Goal: Information Seeking & Learning: Understand process/instructions

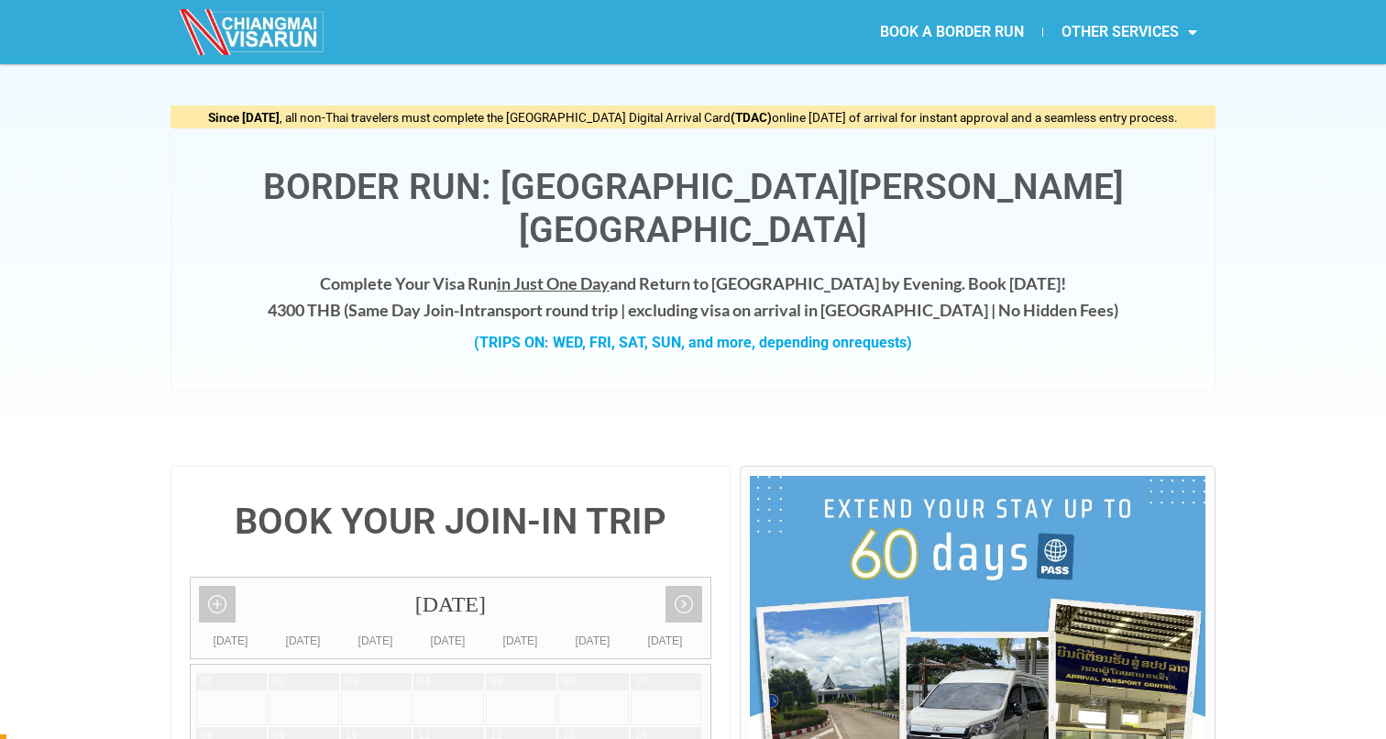
scroll to position [38, 0]
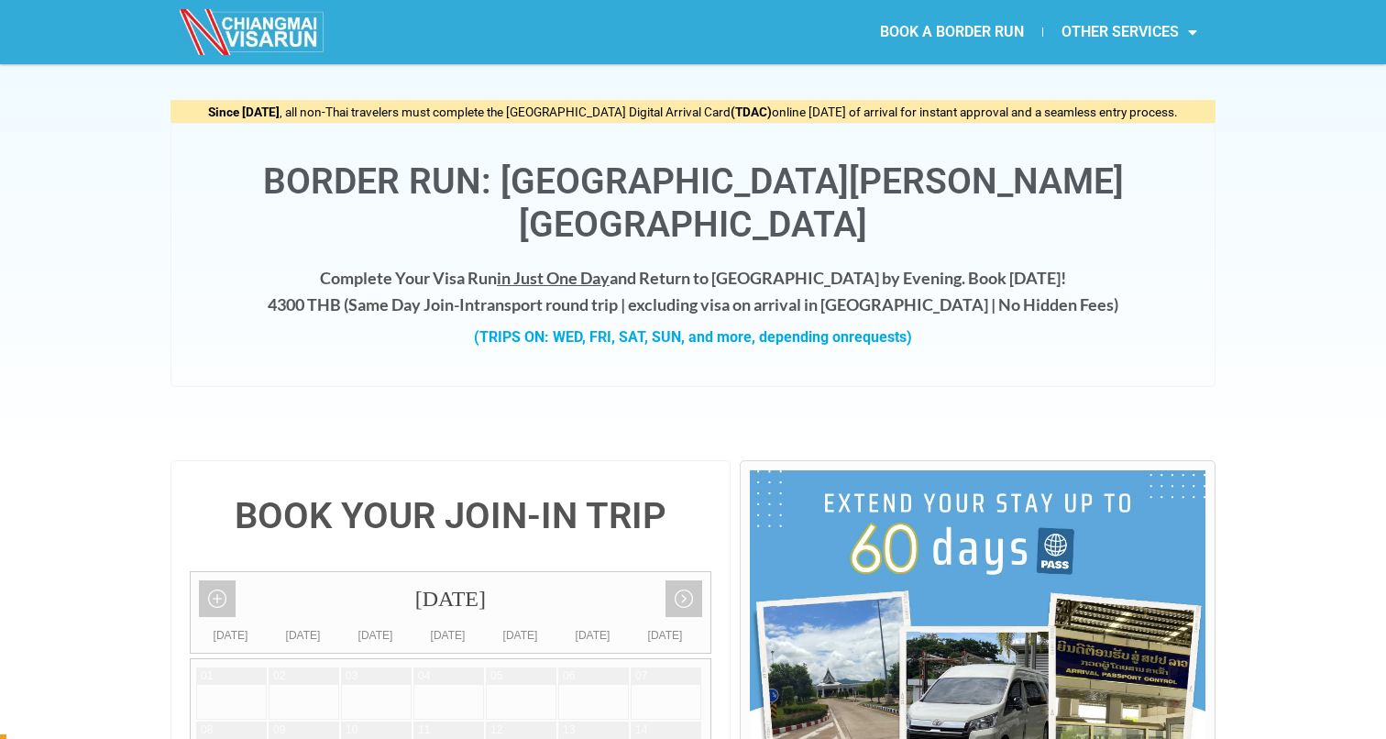
click at [804, 328] on strong "(TRIPS ON: WED, FRI, SAT, SUN, and more, depending on requests)" at bounding box center [693, 336] width 438 height 17
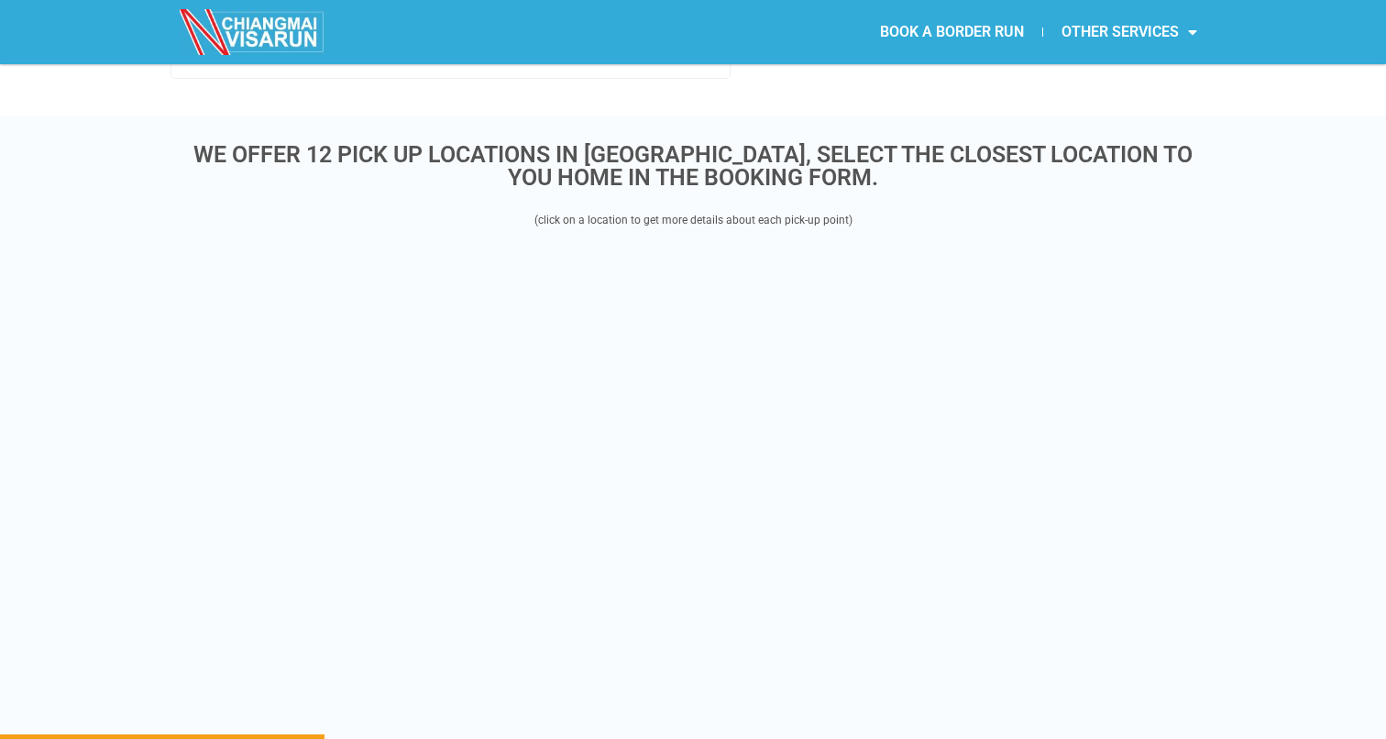
scroll to position [2177, 0]
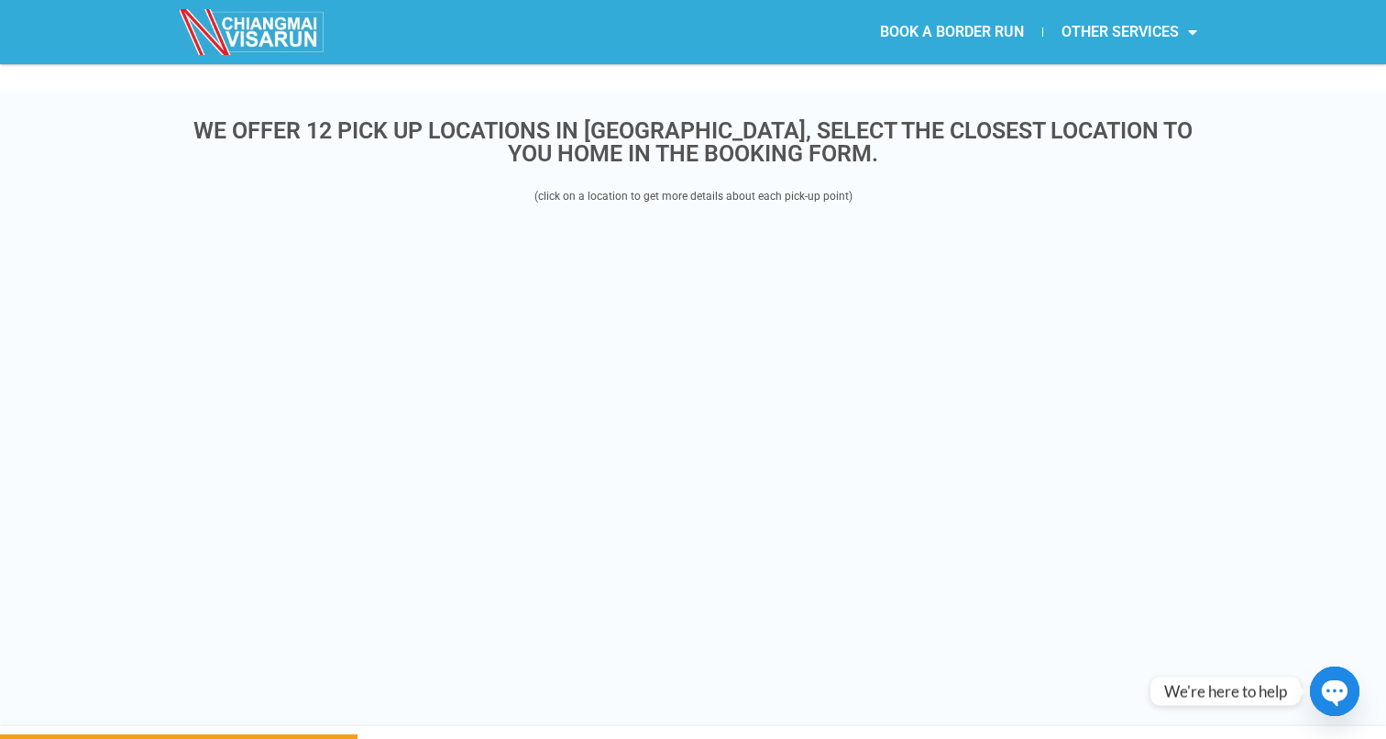
drag, startPoint x: 1283, startPoint y: 373, endPoint x: 1283, endPoint y: 292, distance: 80.7
click at [1283, 292] on div "WE OFFER 12 PICK UP LOCATIONS IN [GEOGRAPHIC_DATA], SELECT THE CLOSEST LOCATION…" at bounding box center [693, 409] width 1386 height 634
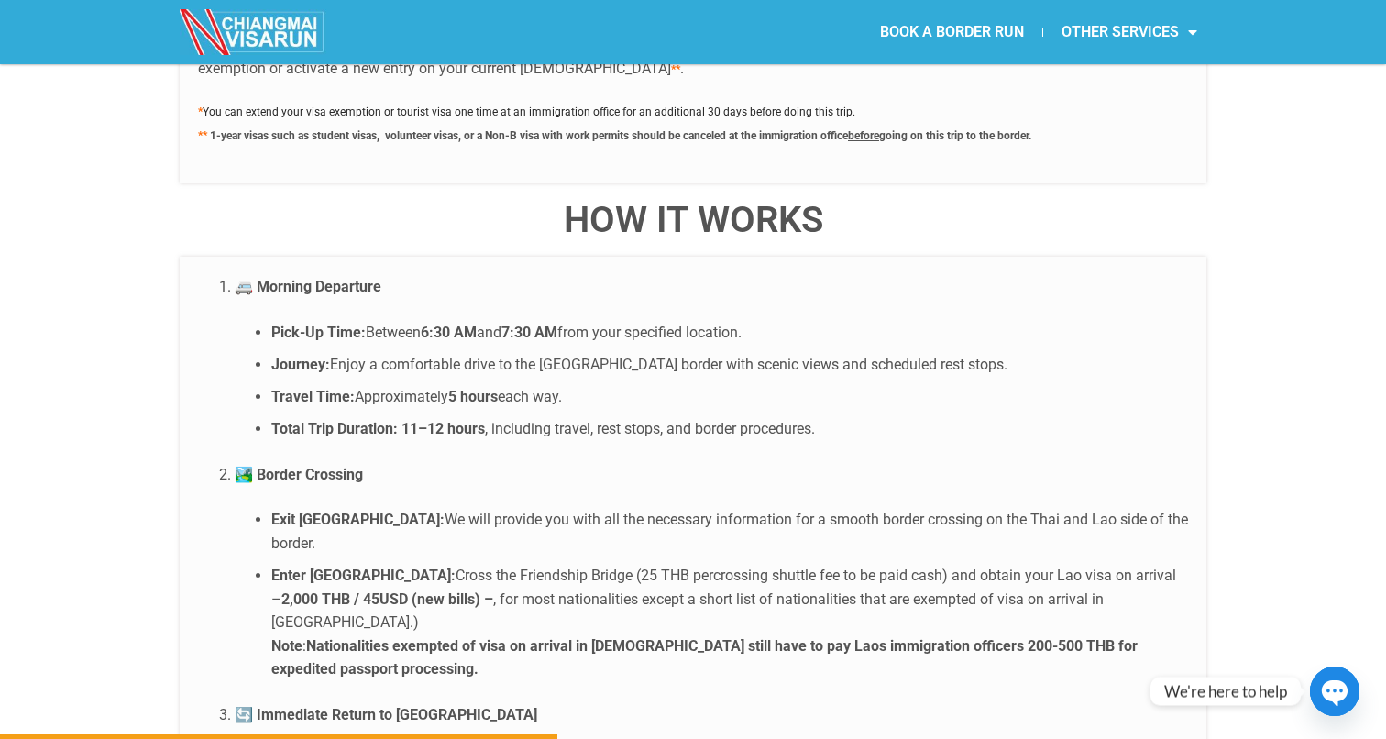
scroll to position [3394, 0]
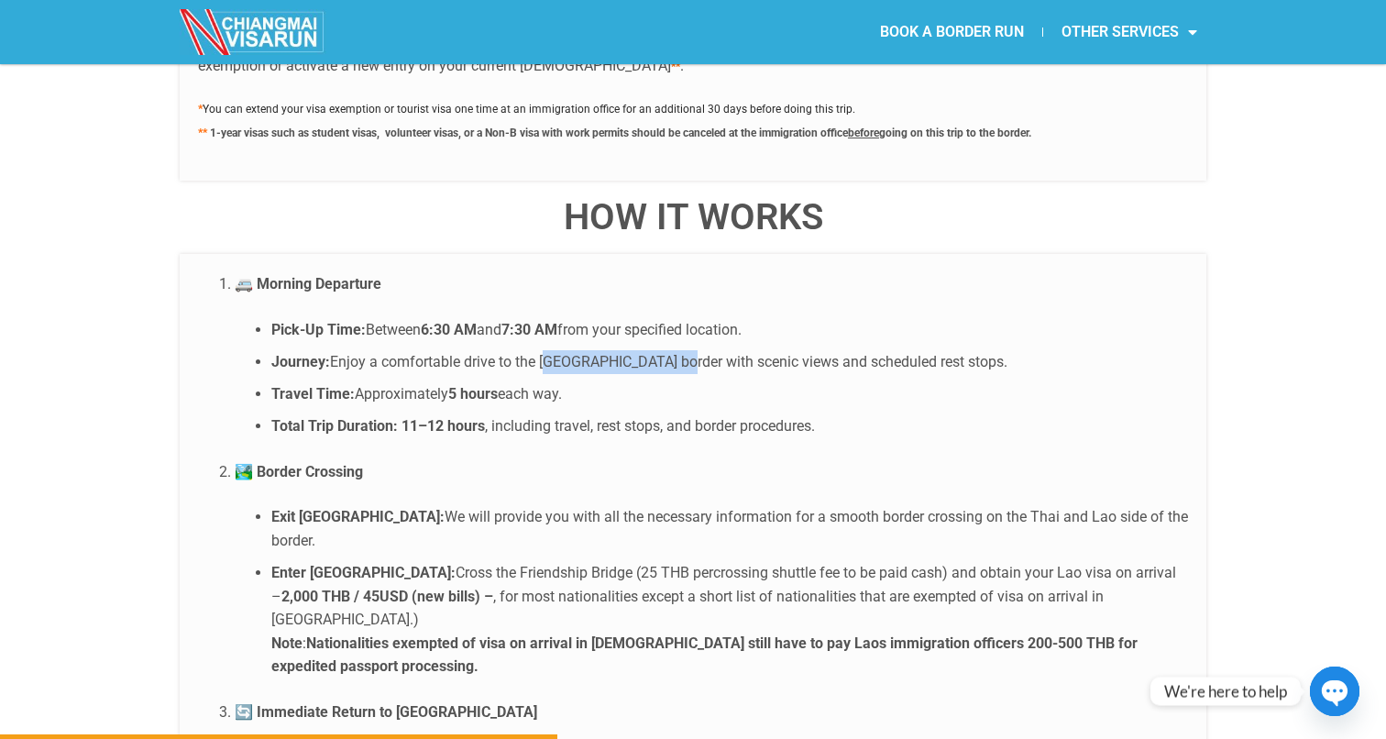
drag, startPoint x: 680, startPoint y: 319, endPoint x: 545, endPoint y: 318, distance: 135.7
click at [545, 350] on li "Journey: Enjoy a comfortable drive to the [GEOGRAPHIC_DATA] border with scenic …" at bounding box center [729, 362] width 917 height 24
copy li "Chiang Khong border"
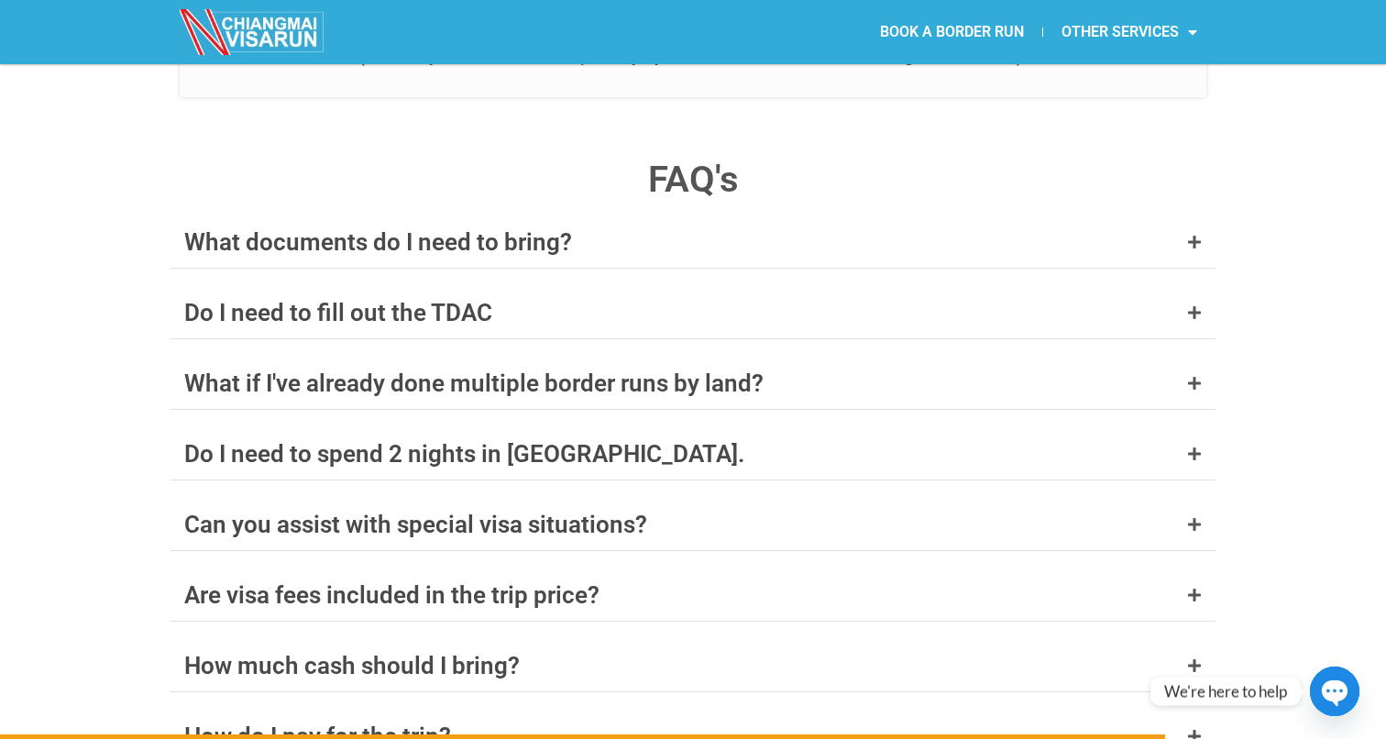
scroll to position [7095, 0]
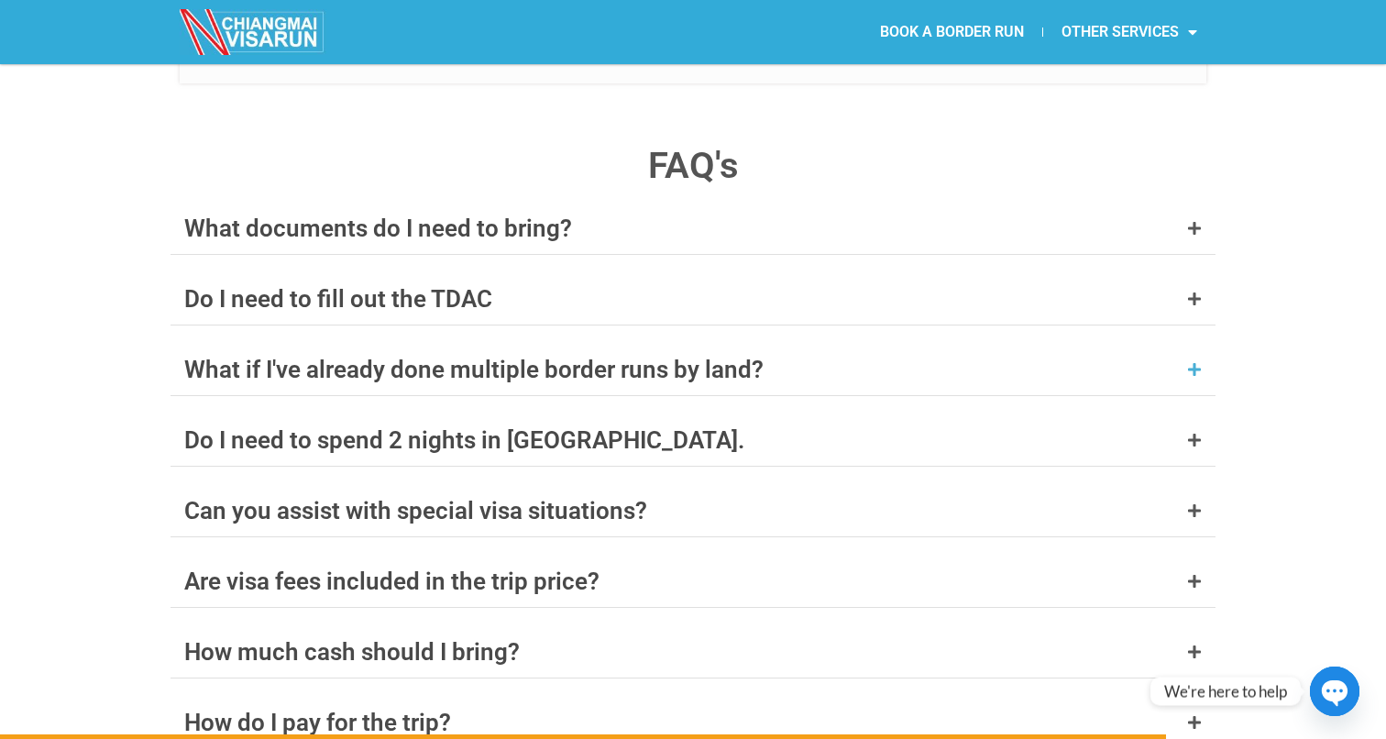
click at [846, 344] on div "What if I've already done multiple border runs by land?" at bounding box center [693, 369] width 1045 height 51
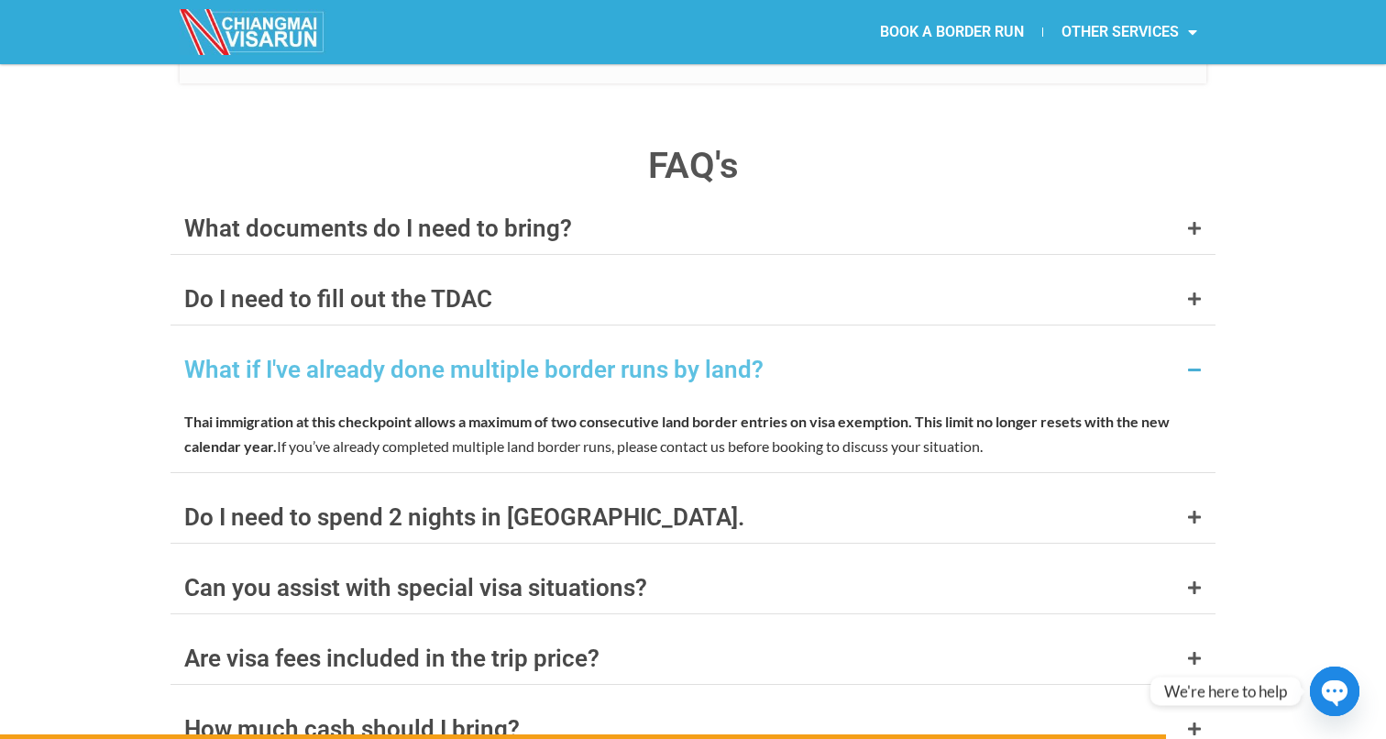
click at [846, 344] on div "What if I've already done multiple border runs by land?" at bounding box center [693, 369] width 1045 height 51
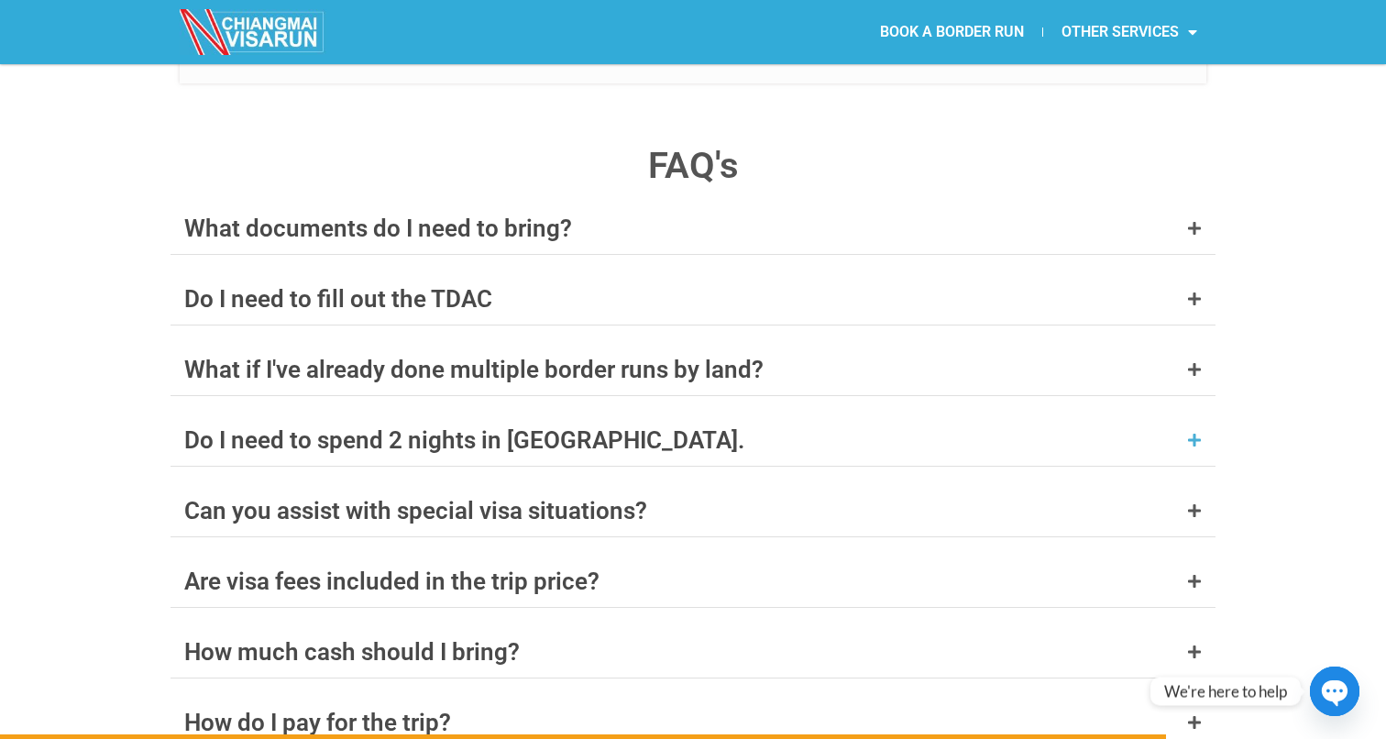
click at [836, 414] on div "Do I need to spend 2 nights in [GEOGRAPHIC_DATA]." at bounding box center [693, 439] width 1045 height 51
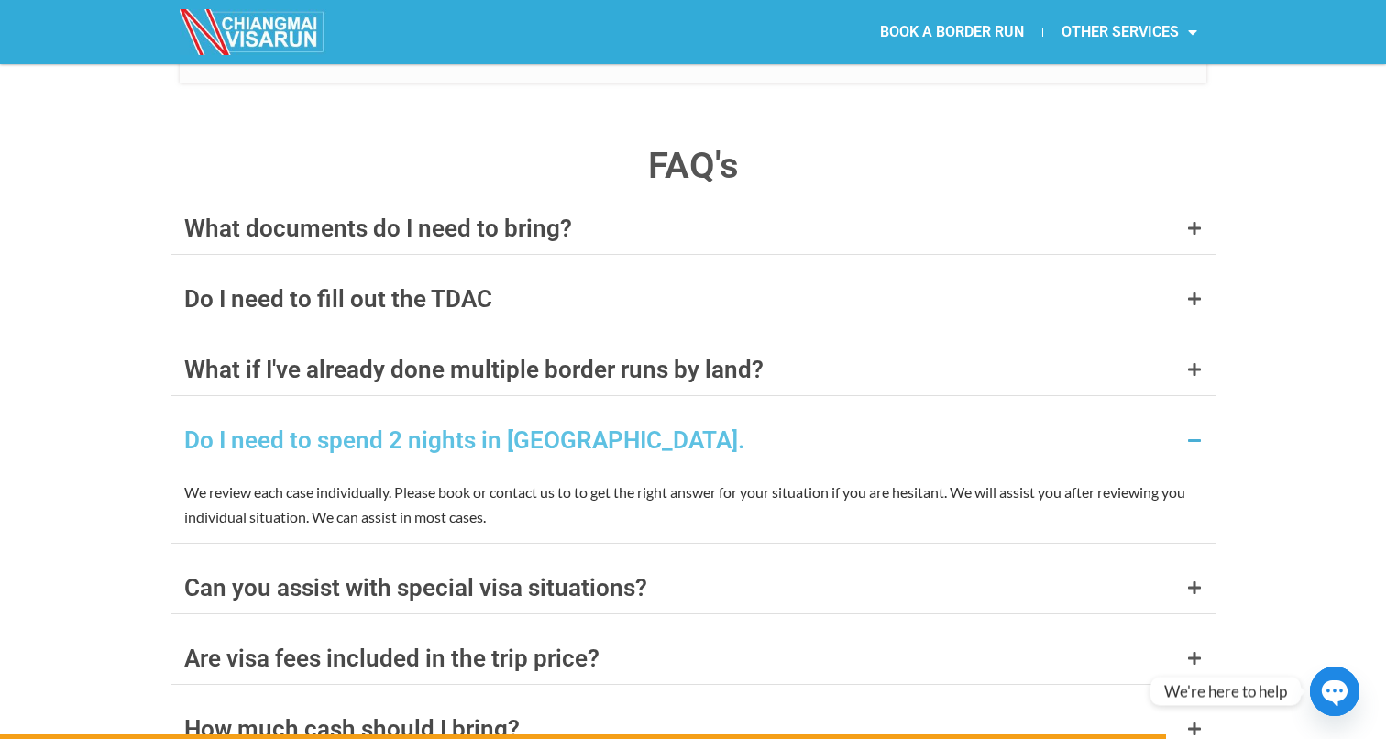
click at [836, 414] on div "Do I need to spend 2 nights in [GEOGRAPHIC_DATA]." at bounding box center [693, 439] width 1045 height 51
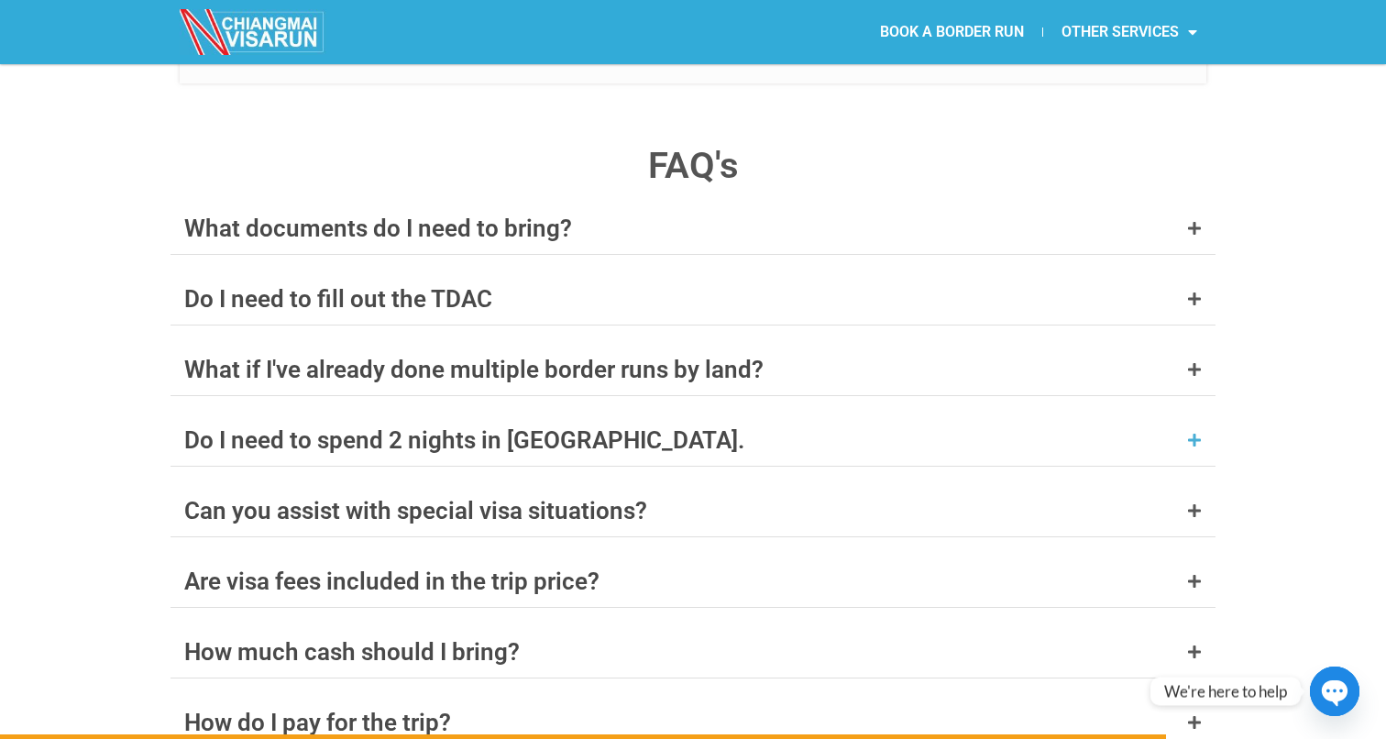
click at [836, 414] on div "Do I need to spend 2 nights in [GEOGRAPHIC_DATA]." at bounding box center [693, 439] width 1045 height 51
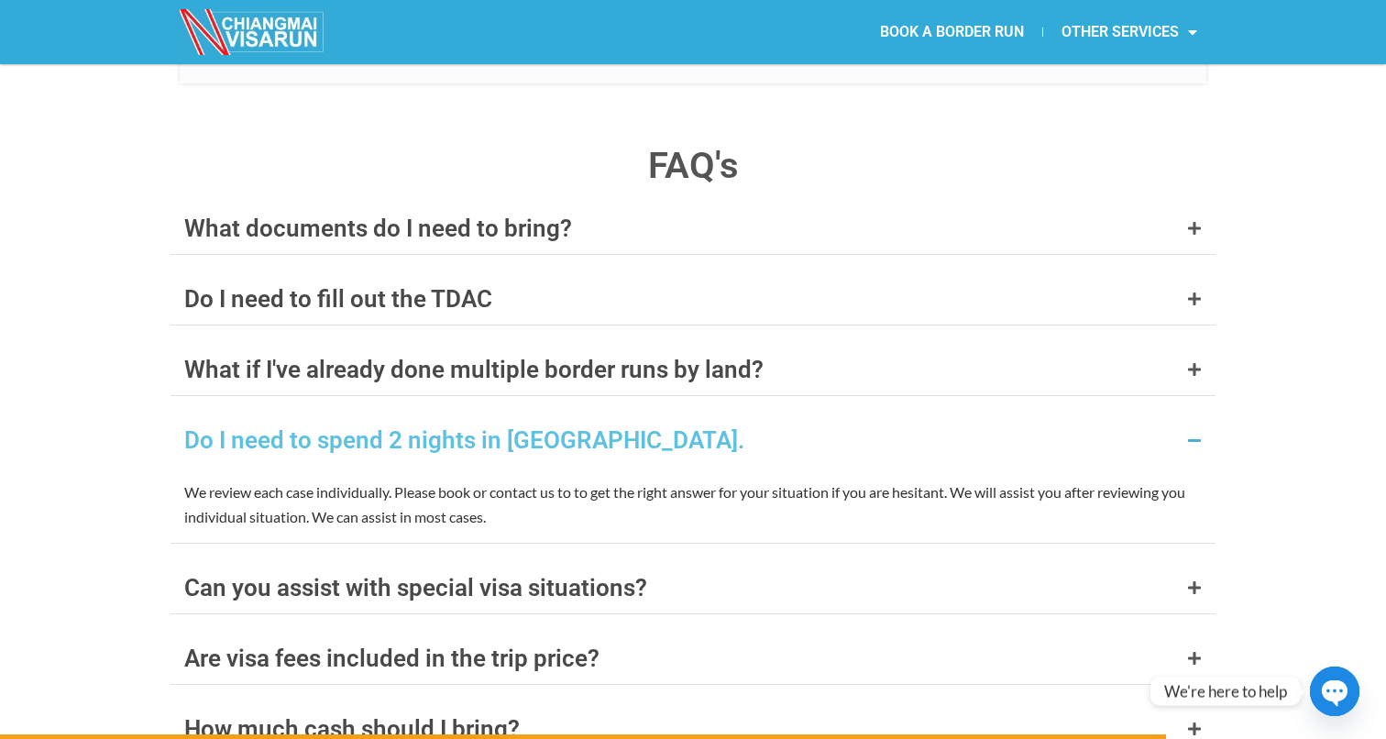
click at [836, 414] on div "Do I need to spend 2 nights in [GEOGRAPHIC_DATA]." at bounding box center [693, 439] width 1045 height 51
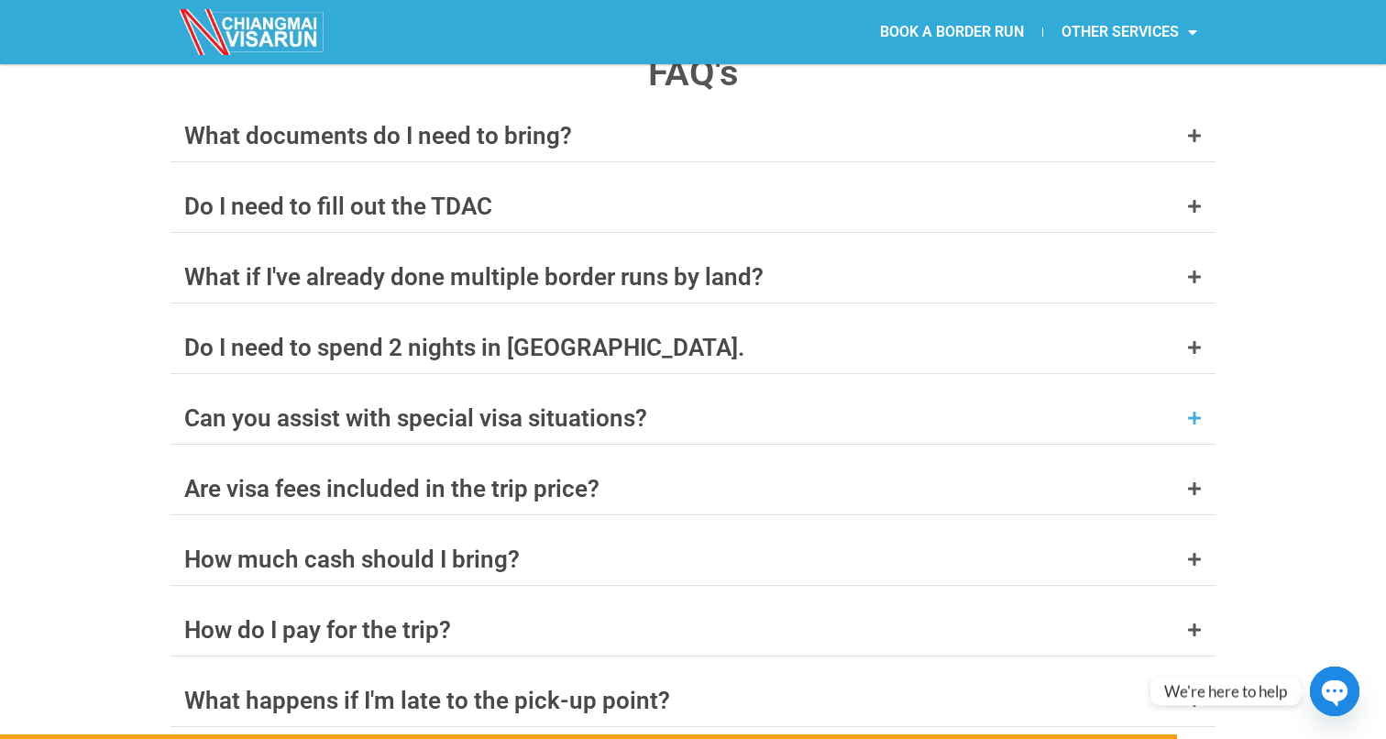
scroll to position [7208, 0]
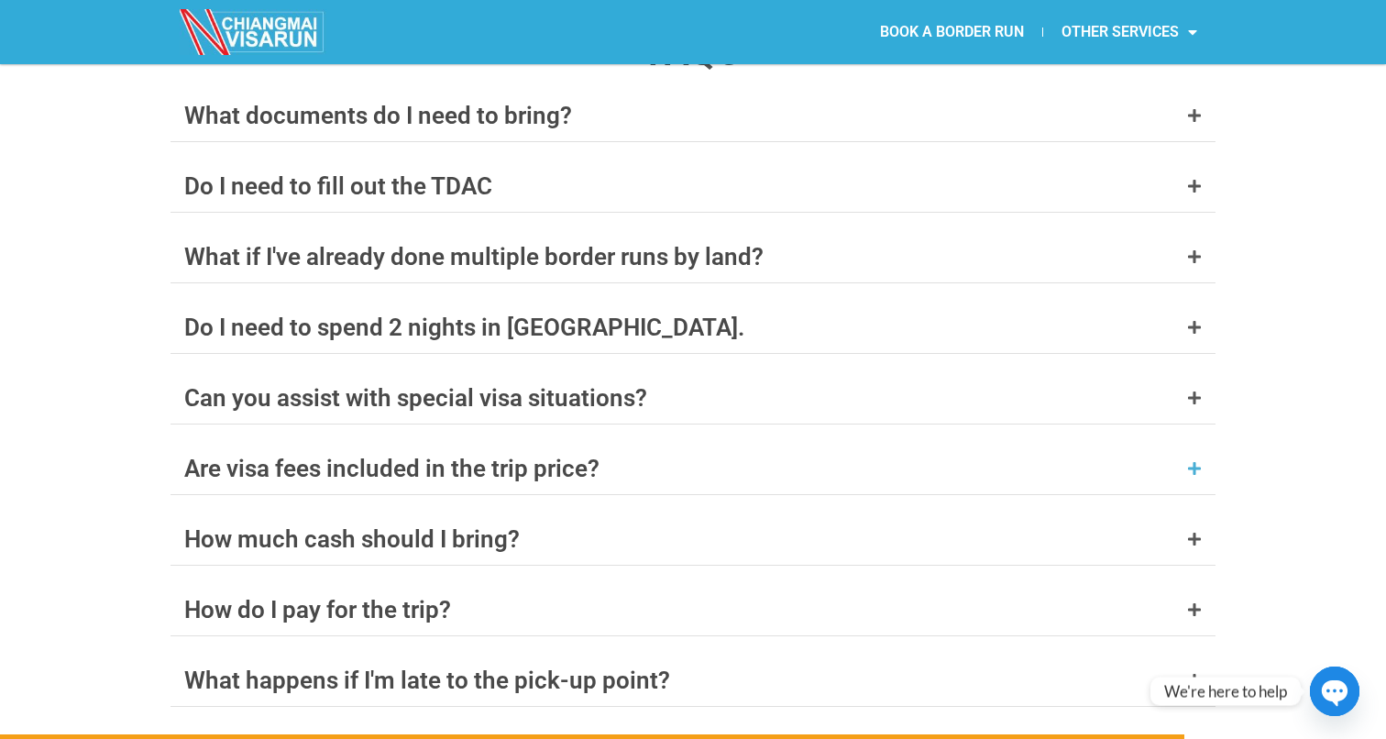
click at [824, 443] on div "Are visa fees included in the trip price?" at bounding box center [693, 468] width 1045 height 51
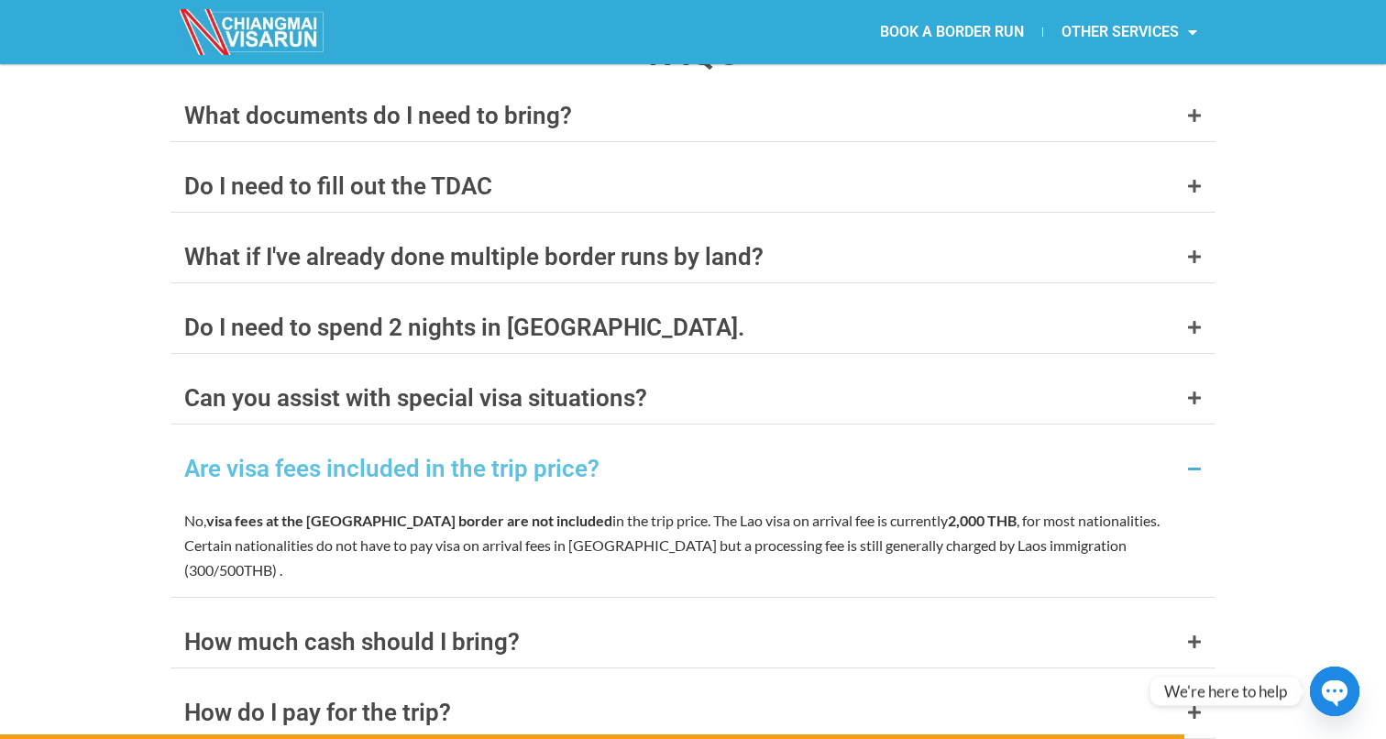
click at [824, 443] on div "Are visa fees included in the trip price?" at bounding box center [693, 468] width 1045 height 51
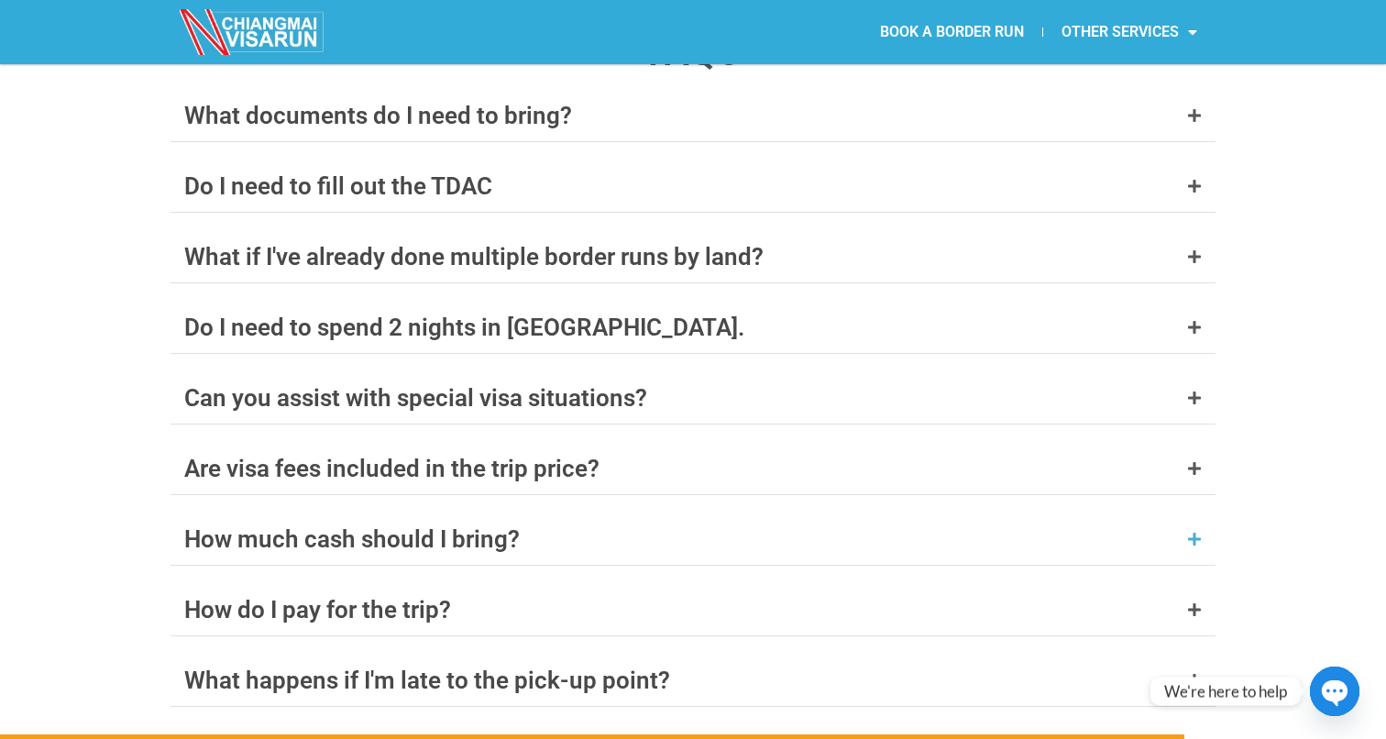
click at [783, 513] on div "How much cash should I bring?" at bounding box center [693, 538] width 1045 height 51
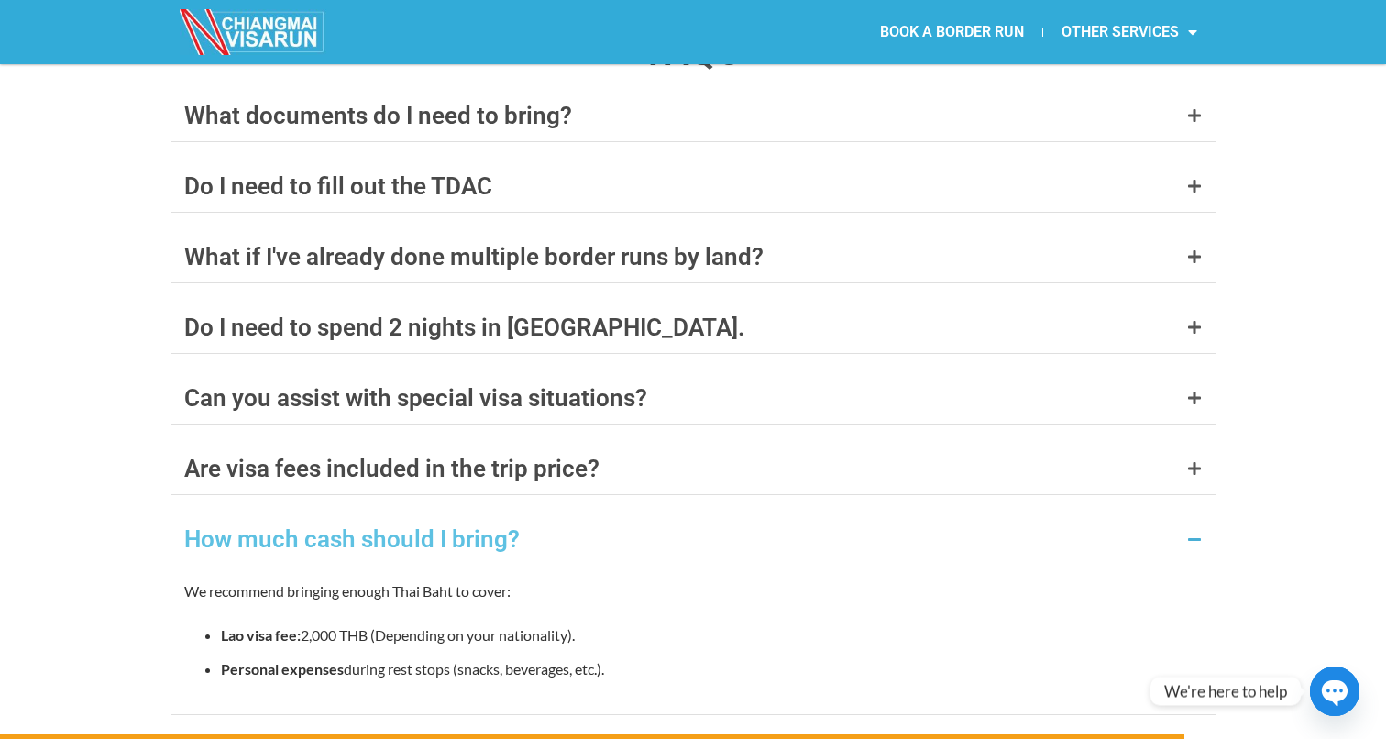
click at [783, 513] on div "How much cash should I bring?" at bounding box center [693, 538] width 1045 height 51
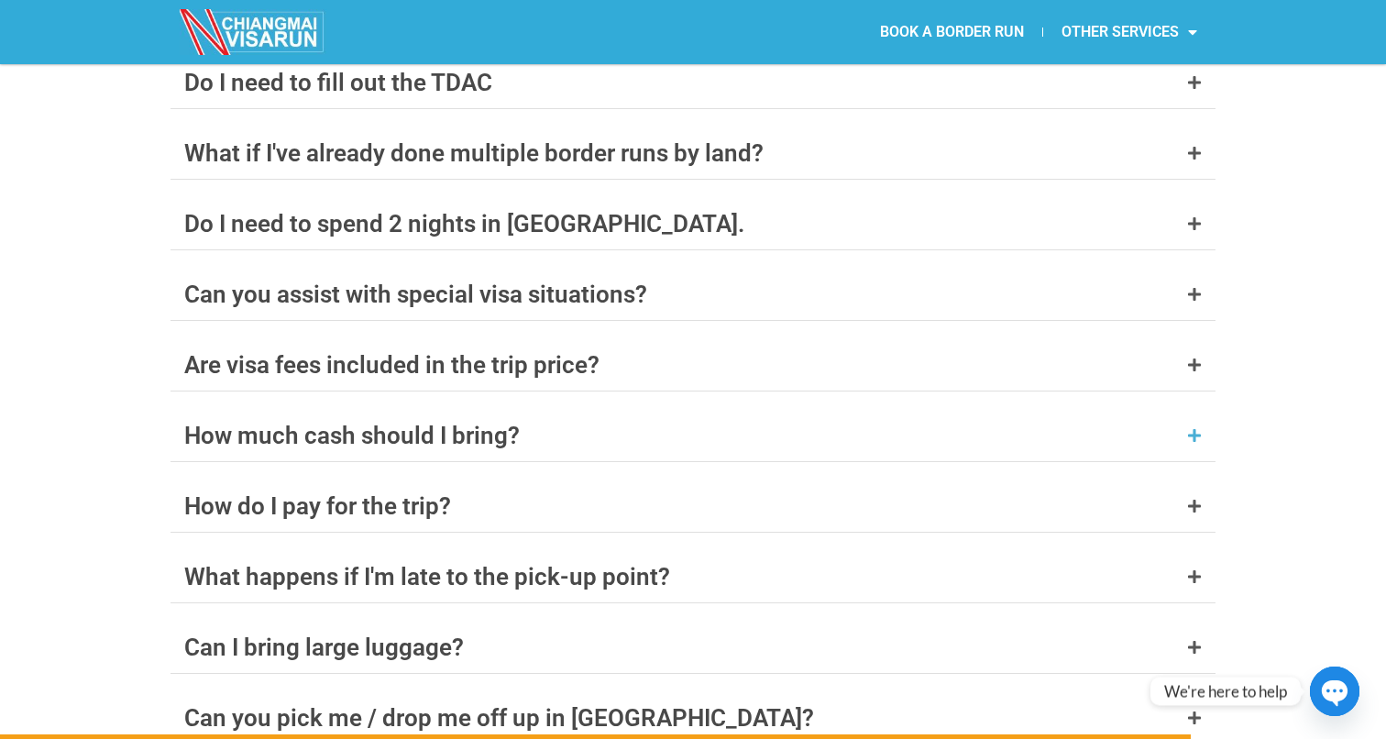
scroll to position [7326, 0]
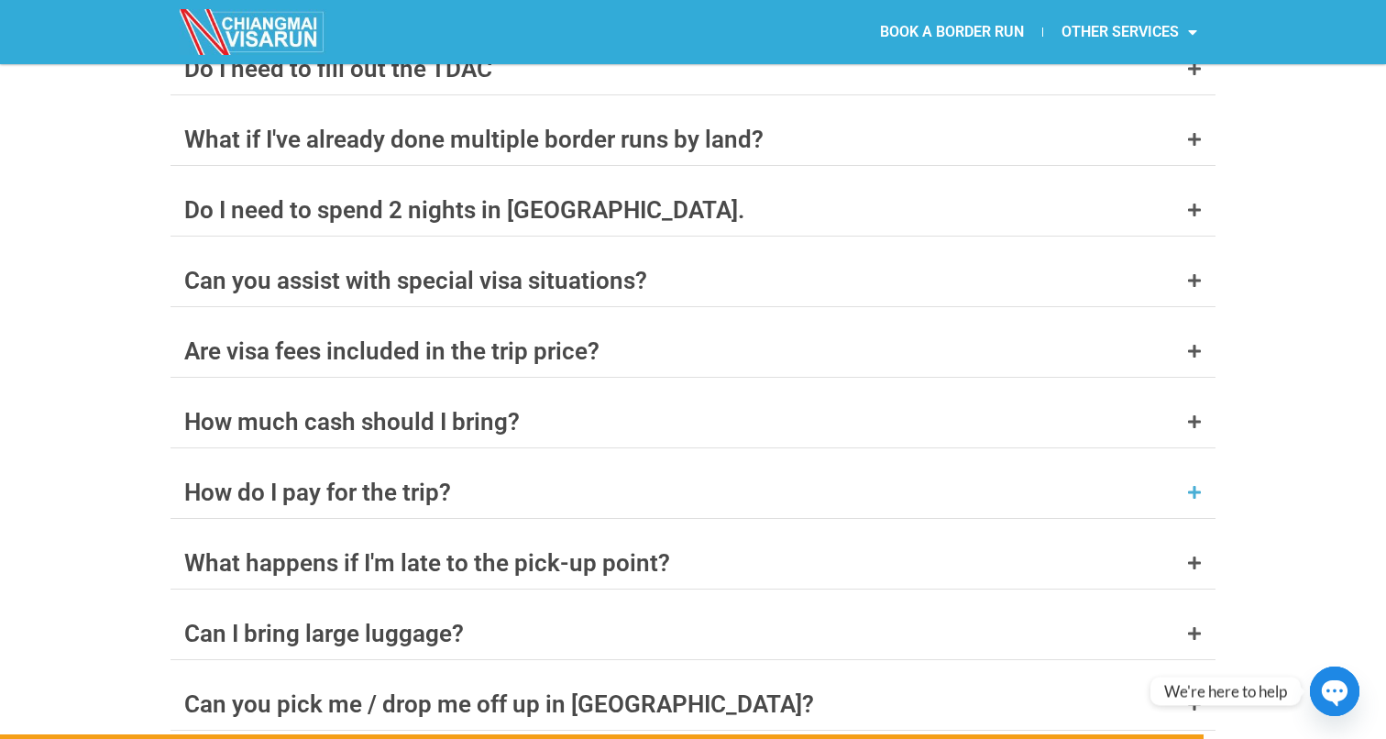
click at [805, 467] on div "How do I pay for the trip?" at bounding box center [693, 492] width 1045 height 51
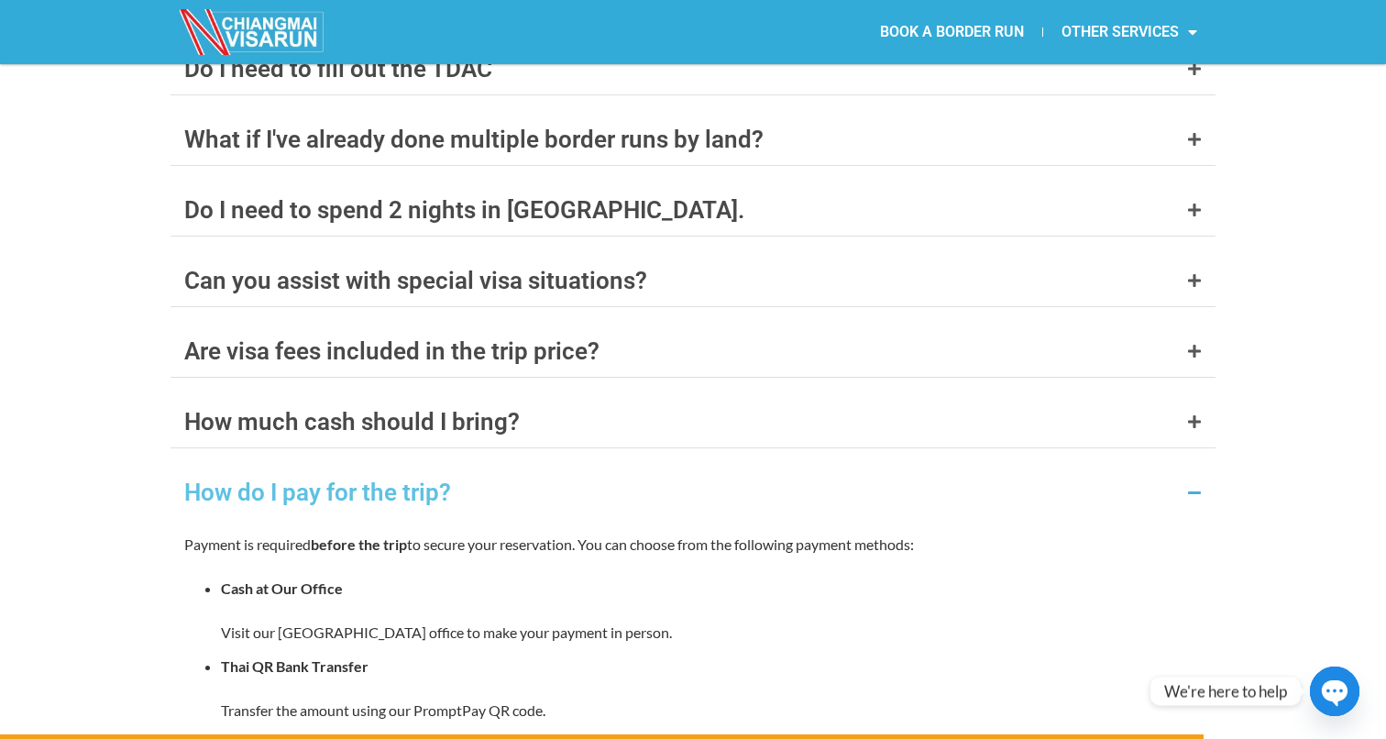
click at [805, 467] on div "How do I pay for the trip?" at bounding box center [693, 492] width 1045 height 51
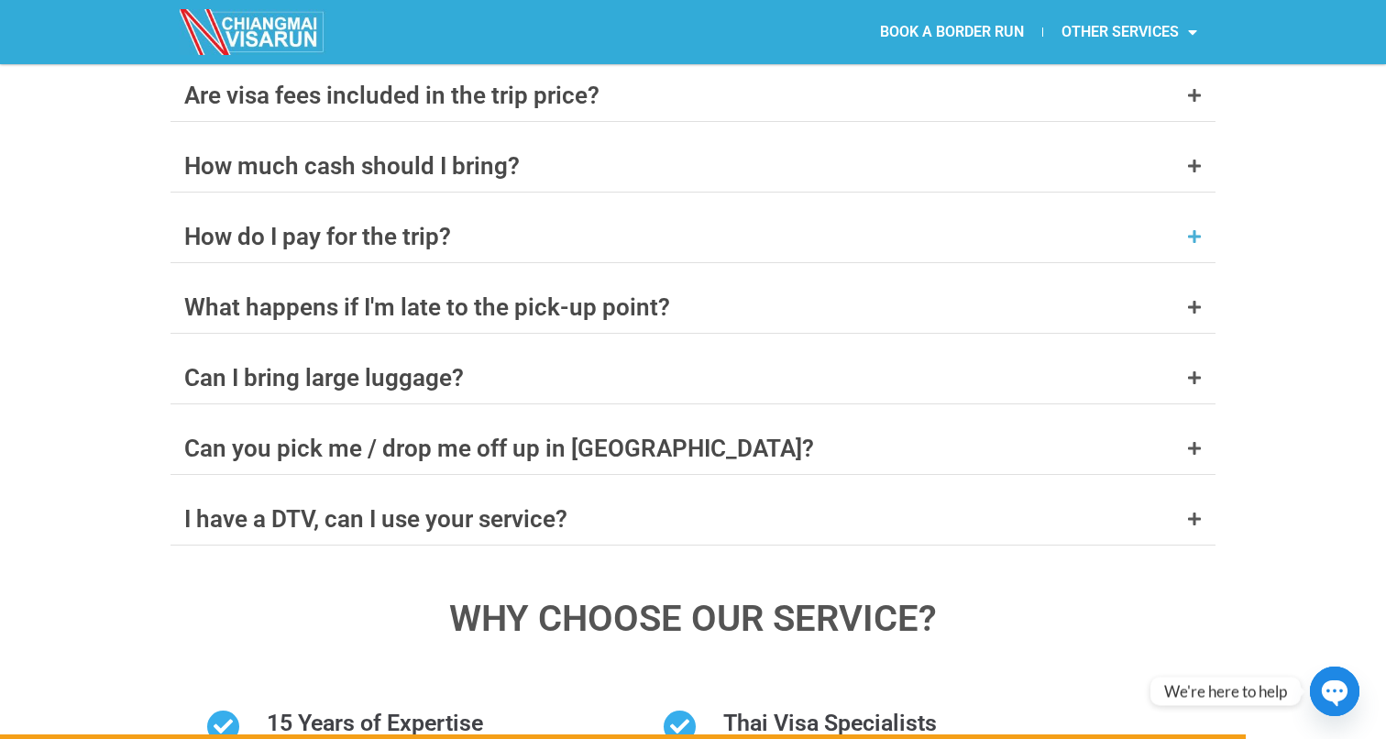
scroll to position [7583, 0]
click at [832, 350] on div "Can I bring large luggage?" at bounding box center [693, 375] width 1045 height 51
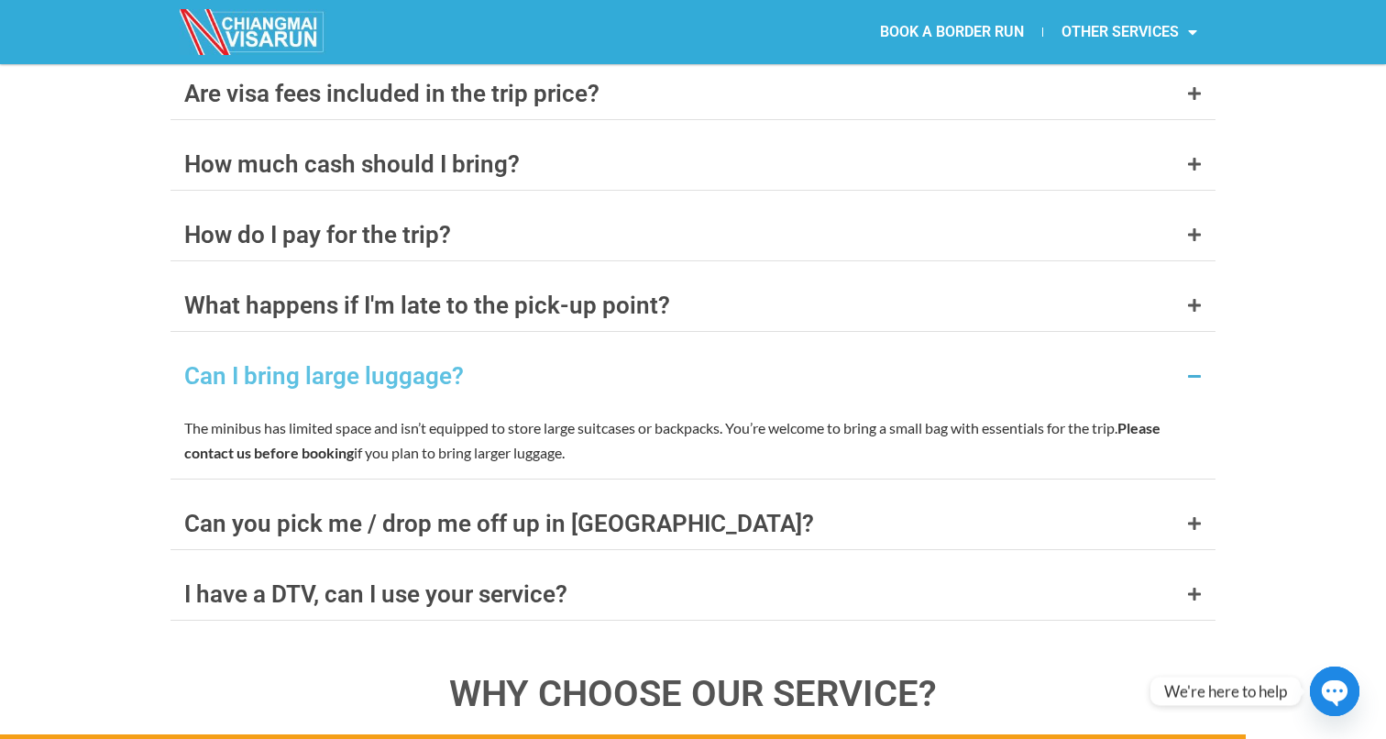
click at [839, 350] on div "Can I bring large luggage?" at bounding box center [693, 375] width 1045 height 51
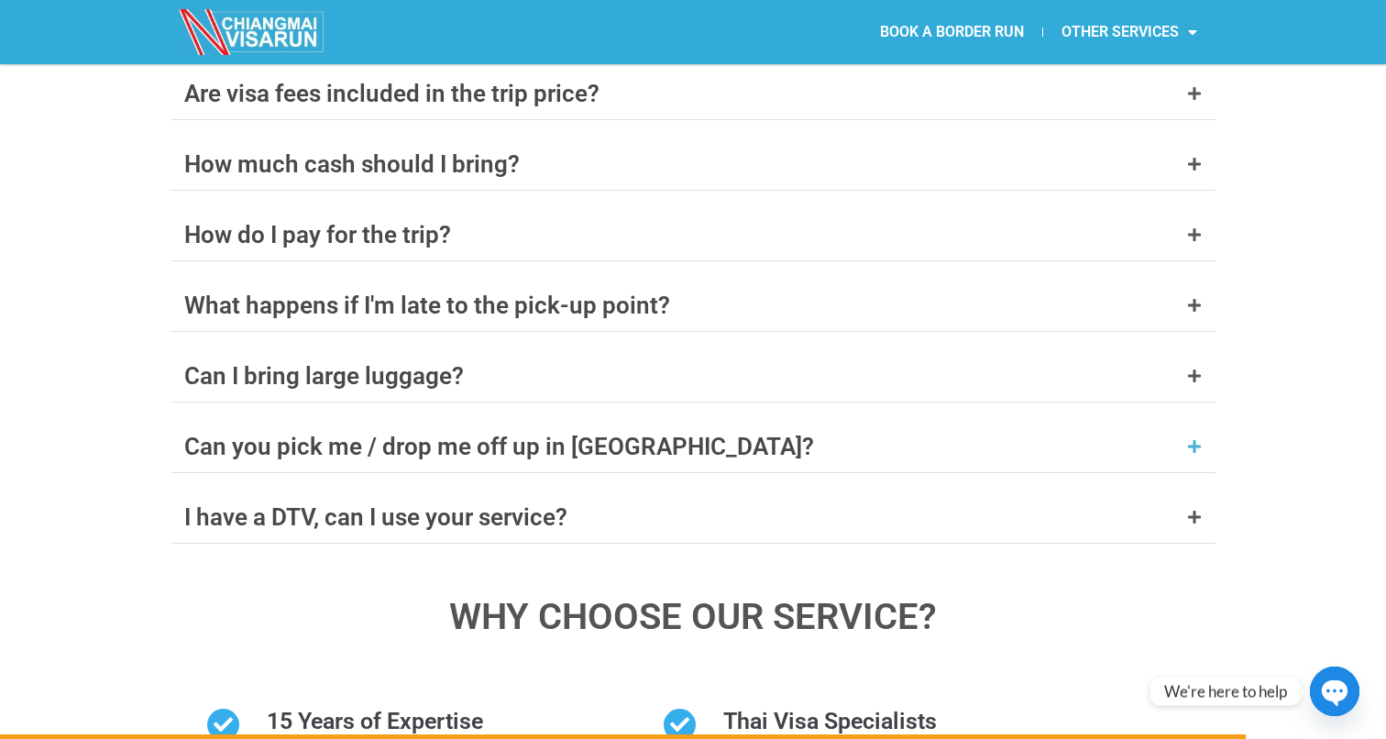
click at [823, 421] on div "Can you pick me / drop me off up in [GEOGRAPHIC_DATA]?" at bounding box center [693, 446] width 1045 height 51
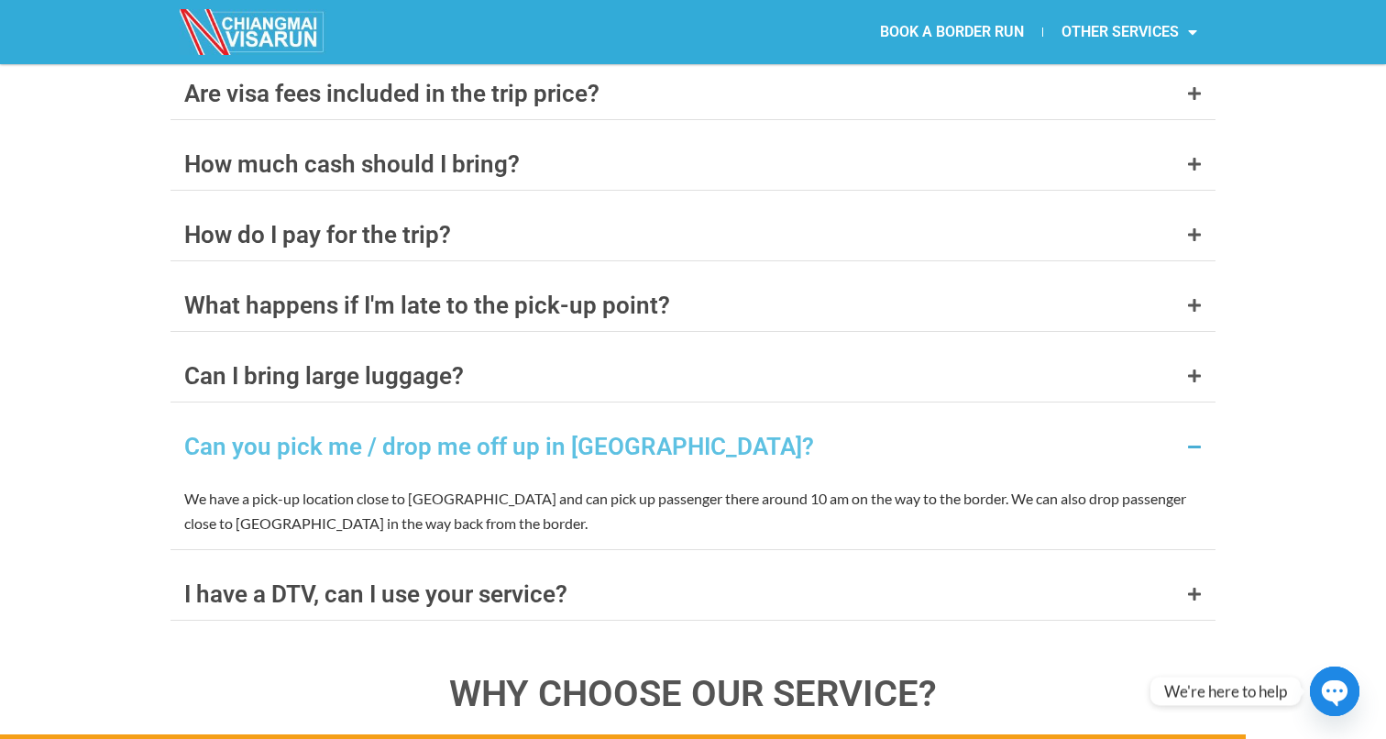
click at [817, 421] on div "Can you pick me / drop me off up in [GEOGRAPHIC_DATA]?" at bounding box center [693, 446] width 1045 height 51
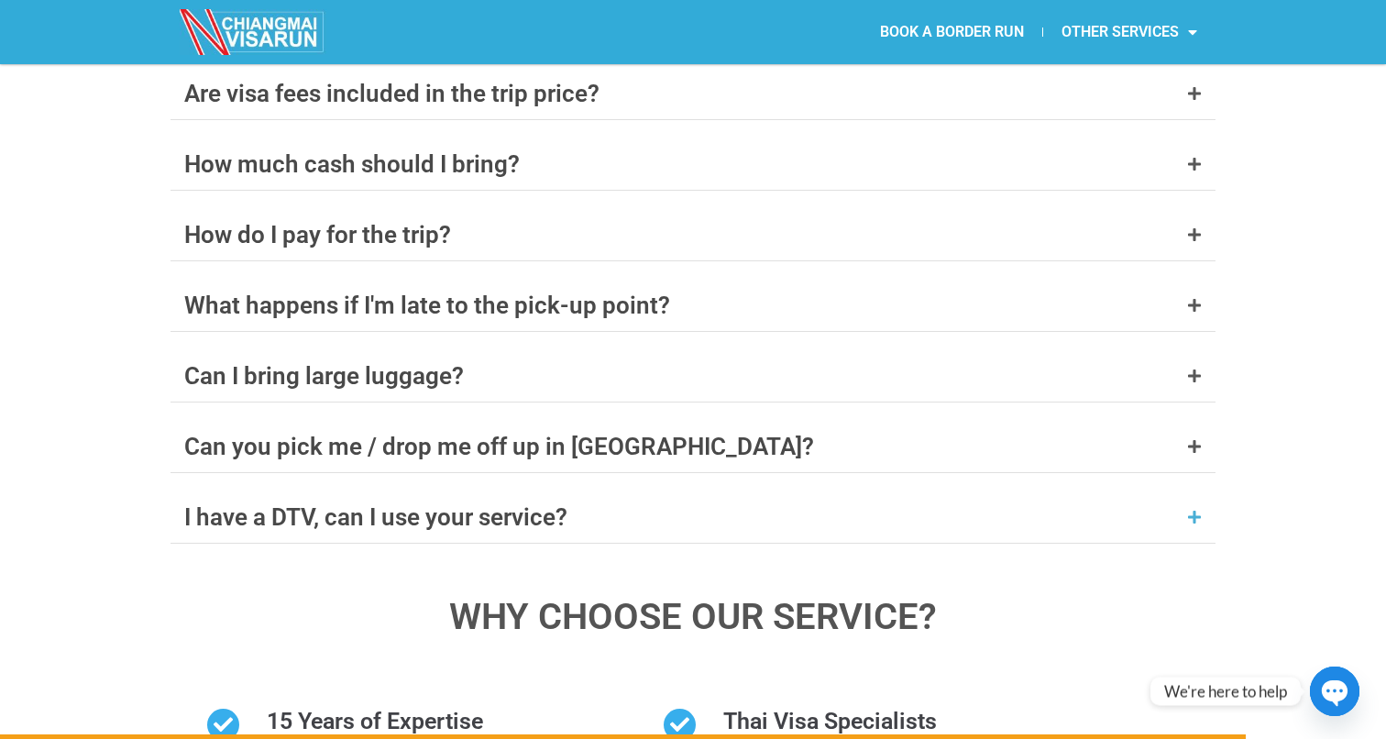
click at [798, 491] on div "I have a DTV, can I use your service?" at bounding box center [693, 516] width 1045 height 51
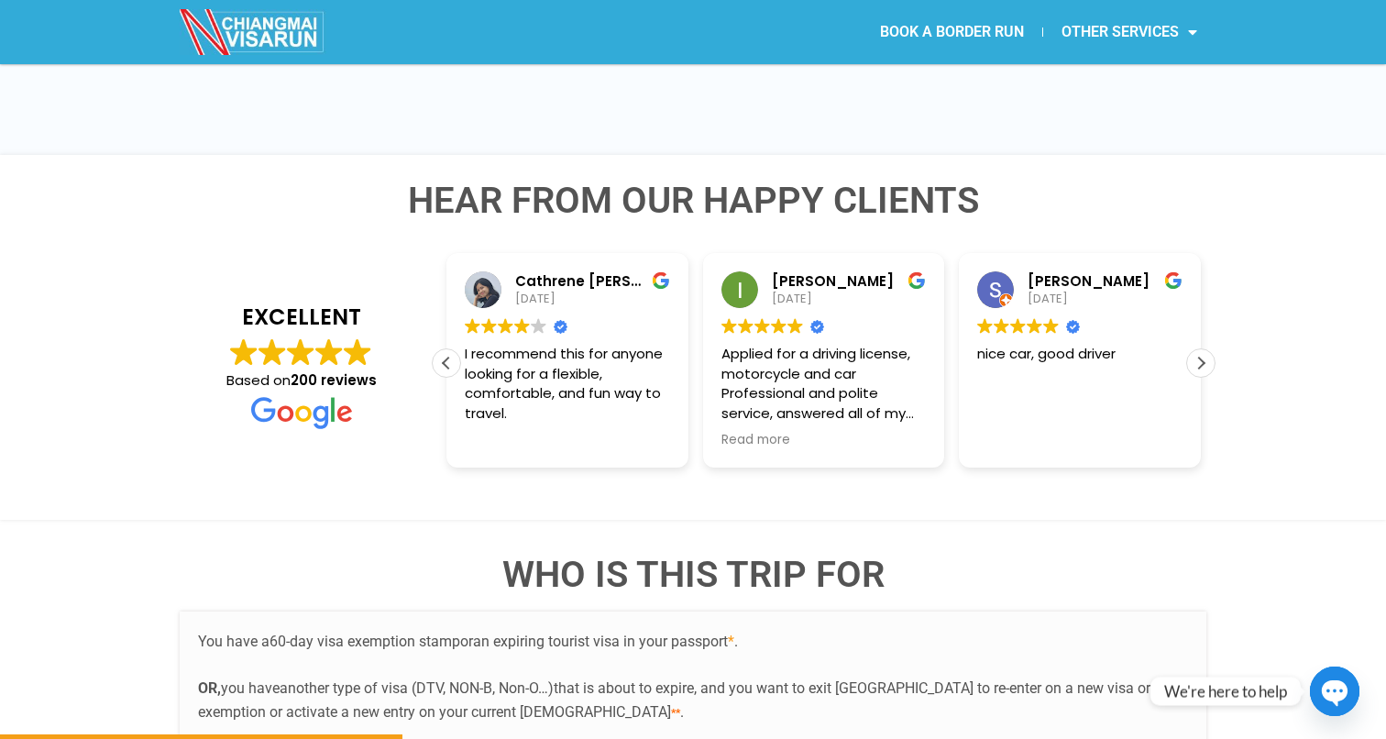
scroll to position [2465, 0]
